Goal: Task Accomplishment & Management: Complete application form

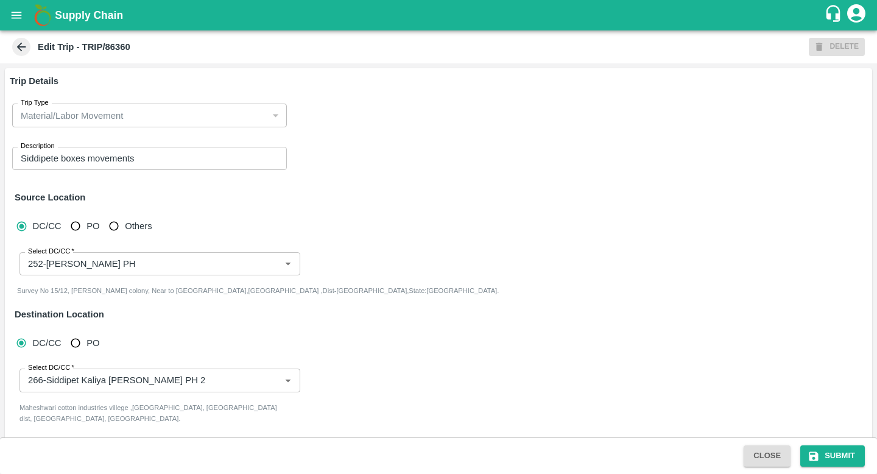
click at [26, 43] on icon at bounding box center [21, 46] width 13 height 13
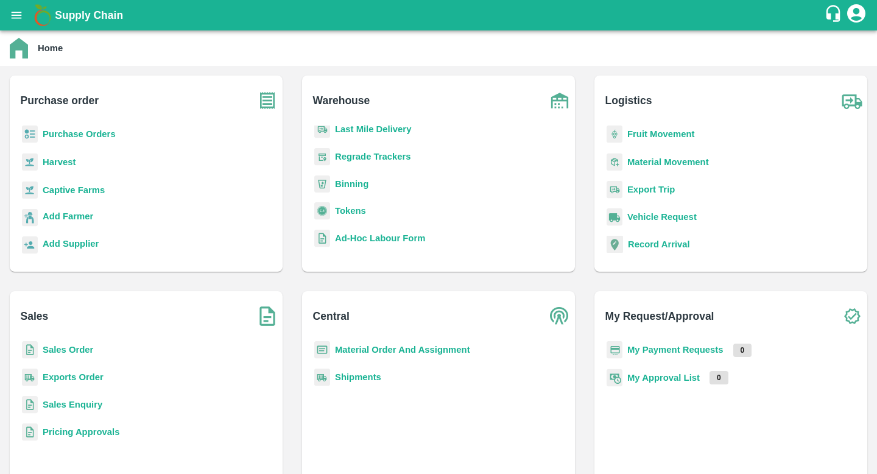
click at [12, 12] on icon "open drawer" at bounding box center [17, 15] width 10 height 7
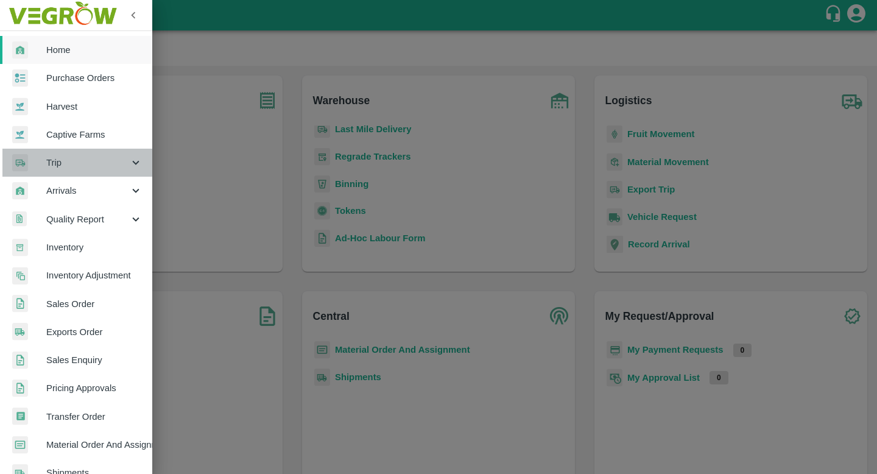
click at [91, 167] on span "Trip" at bounding box center [87, 162] width 83 height 13
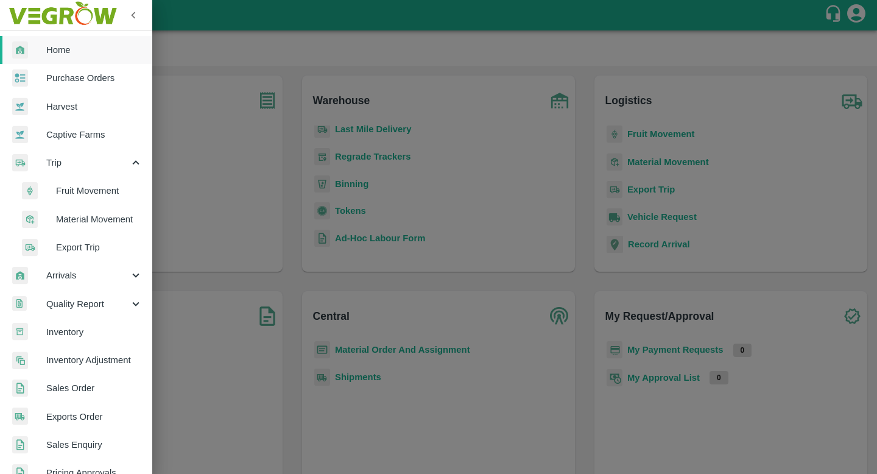
click at [82, 237] on li "Export Trip" at bounding box center [81, 247] width 142 height 28
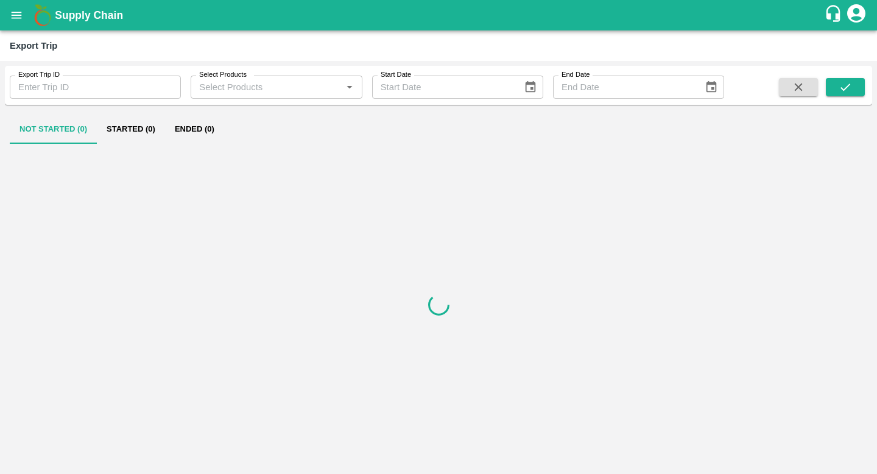
click at [11, 15] on icon "open drawer" at bounding box center [16, 15] width 13 height 13
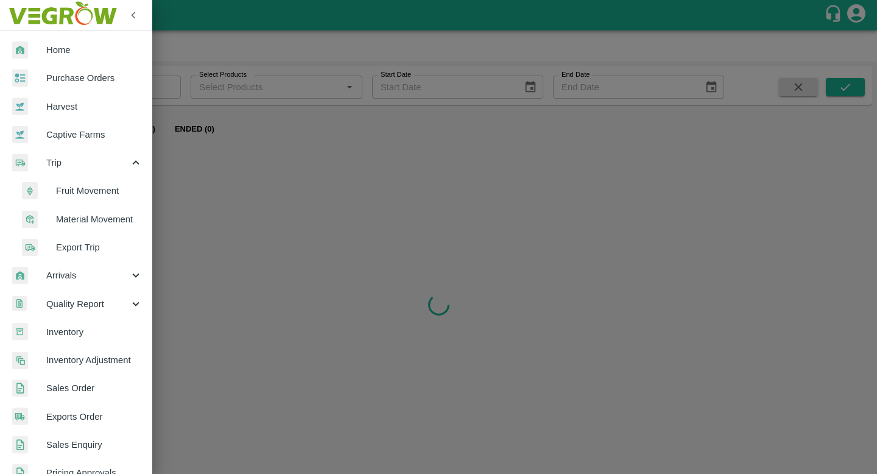
click at [107, 184] on span "Fruit Movement" at bounding box center [99, 190] width 86 height 13
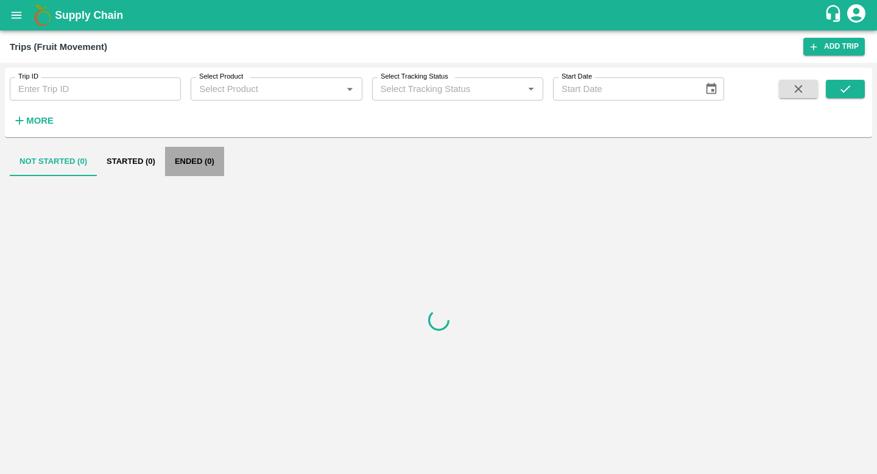
click at [173, 156] on button "Ended (0)" at bounding box center [194, 161] width 59 height 29
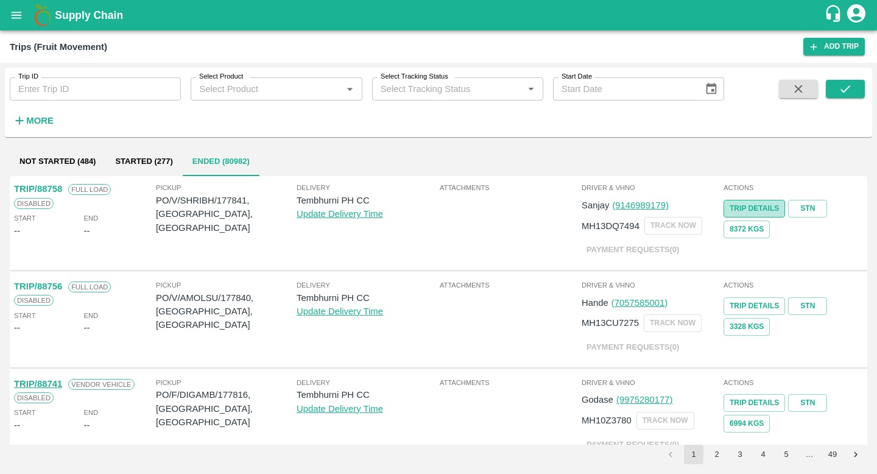
click at [741, 203] on link "Trip Details" at bounding box center [753, 209] width 61 height 18
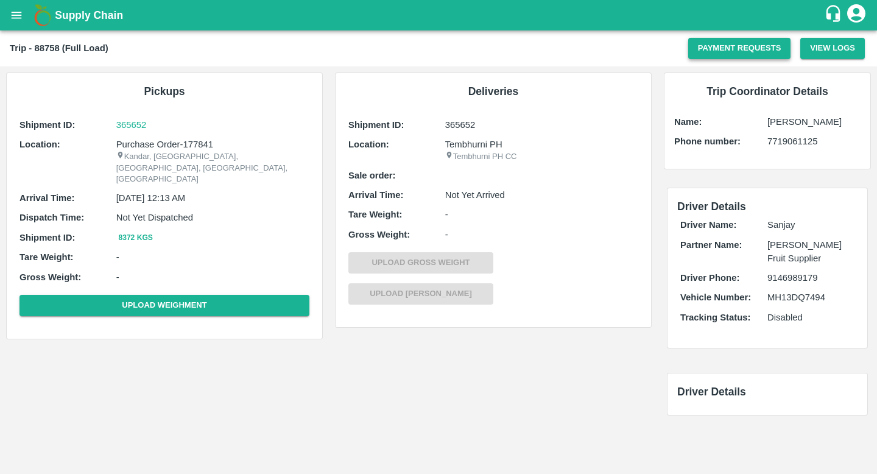
click at [719, 49] on button "Payment Requests" at bounding box center [739, 48] width 103 height 21
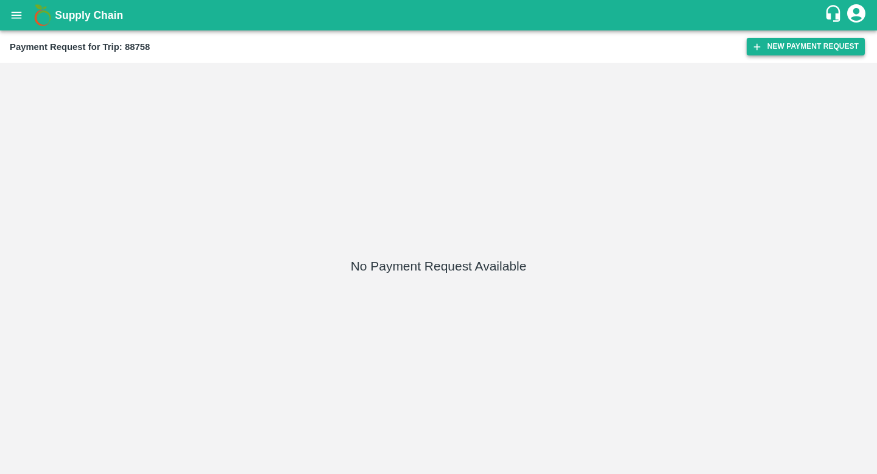
click at [767, 44] on button "New Payment Request" at bounding box center [805, 47] width 118 height 18
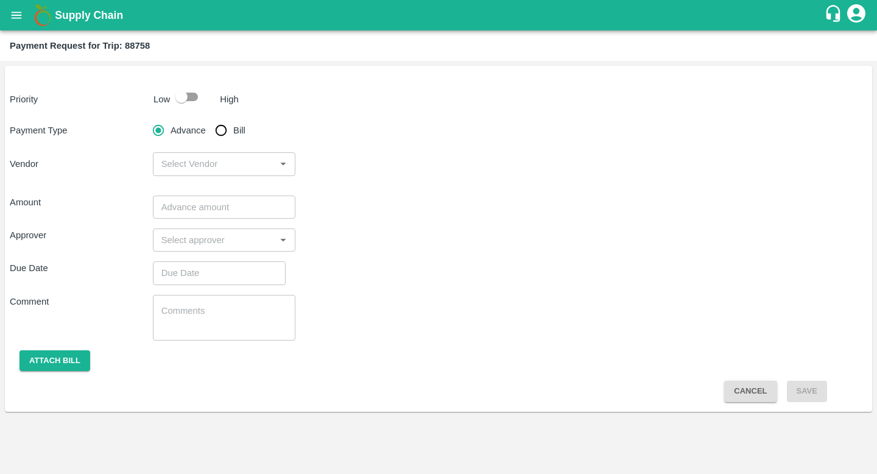
click at [262, 154] on div "​" at bounding box center [224, 163] width 143 height 23
click at [223, 195] on div "Shri Bhairavnath Fruit Supplier - ₹null" at bounding box center [225, 197] width 124 height 27
type input "Shri Bhairavnath Fruit Supplier - ₹null"
click at [228, 216] on input "number" at bounding box center [224, 206] width 143 height 23
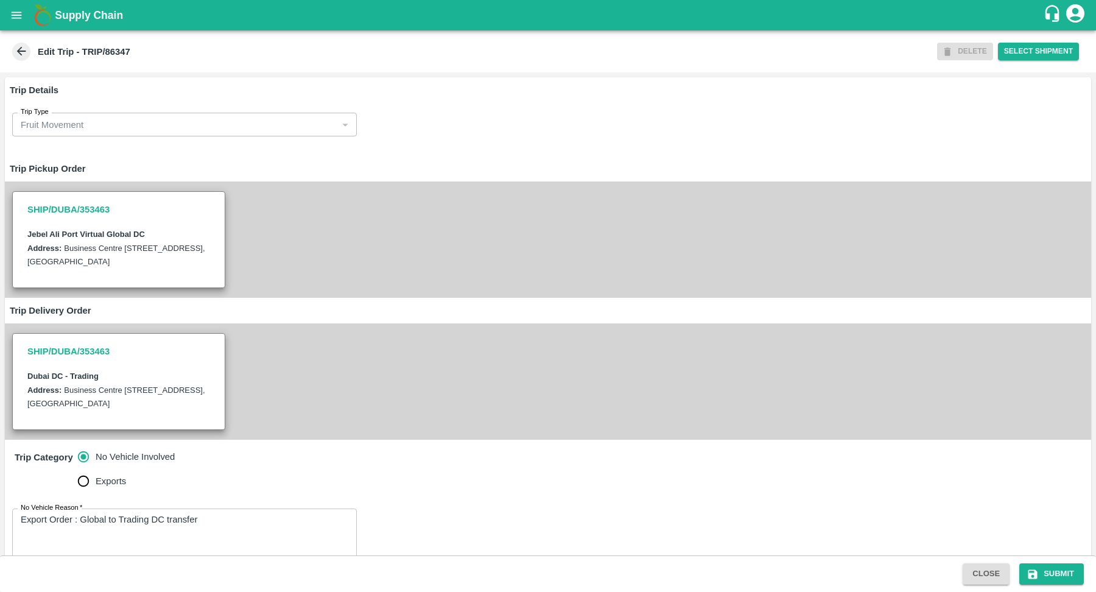
scroll to position [41, 0]
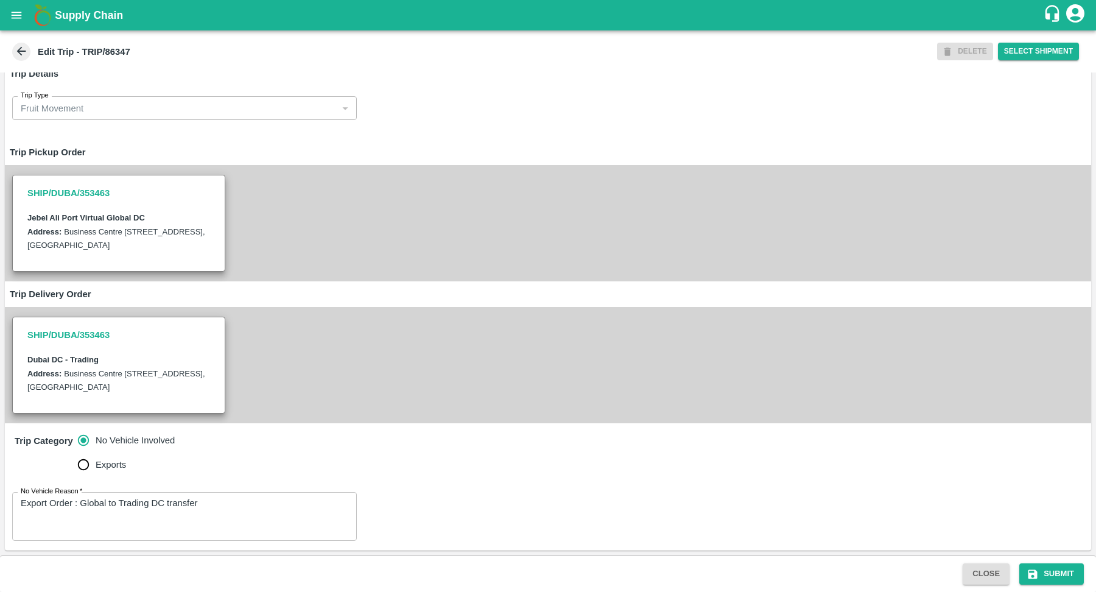
click at [96, 474] on label "Exports" at bounding box center [123, 464] width 104 height 24
click at [96, 474] on input "Exports" at bounding box center [83, 464] width 24 height 24
radio input "true"
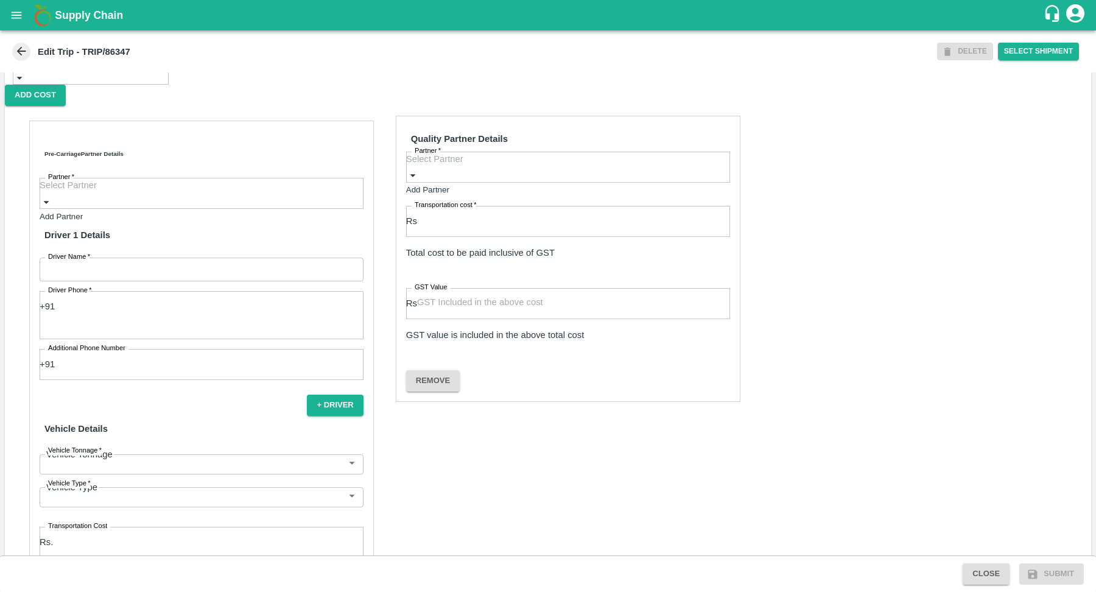
scroll to position [580, 0]
